Goal: Check status: Check status

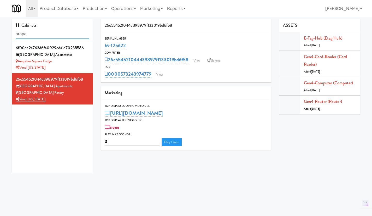
click at [34, 33] on input "arapa" at bounding box center [52, 34] width 73 height 10
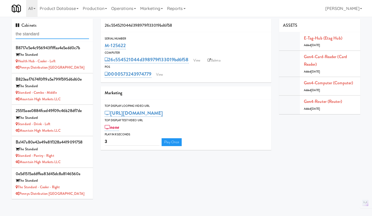
type input "the standard"
click at [72, 89] on div "The Standard" at bounding box center [52, 86] width 73 height 7
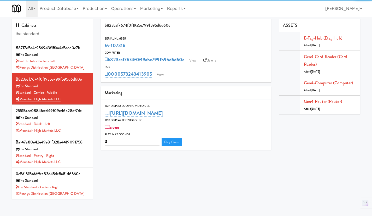
click at [74, 130] on div "Mountain High Markets LLC" at bounding box center [52, 130] width 73 height 7
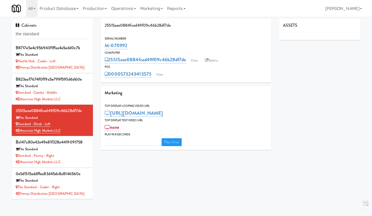
type input "3"
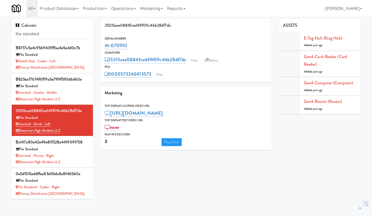
drag, startPoint x: 137, startPoint y: 42, endPoint x: 104, endPoint y: 48, distance: 33.5
click at [104, 48] on div "Serial Number M-070992" at bounding box center [186, 43] width 171 height 14
copy link "M-070992"
click at [74, 91] on div "Standard - Combo - Middle" at bounding box center [52, 92] width 73 height 7
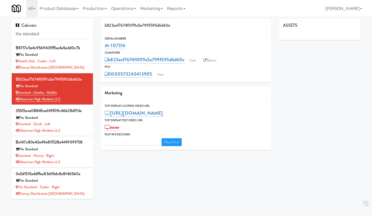
type input "3"
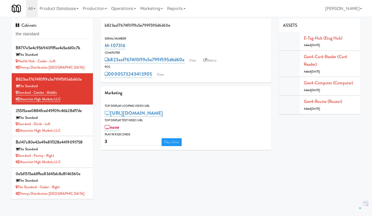
drag, startPoint x: 146, startPoint y: 44, endPoint x: 103, endPoint y: 48, distance: 42.8
click at [103, 48] on div "Serial Number M-107316" at bounding box center [186, 43] width 171 height 14
copy link "M-107316"
click at [76, 153] on div "Standard - Pantry - Right" at bounding box center [52, 155] width 73 height 7
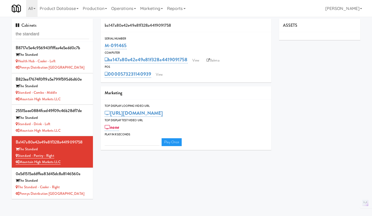
type input "3"
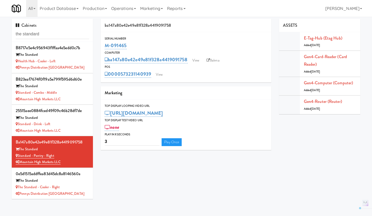
drag, startPoint x: 134, startPoint y: 43, endPoint x: 106, endPoint y: 48, distance: 28.6
click at [106, 48] on div "M-091465" at bounding box center [186, 45] width 163 height 9
copy link "M-091465"
